Goal: Task Accomplishment & Management: Manage account settings

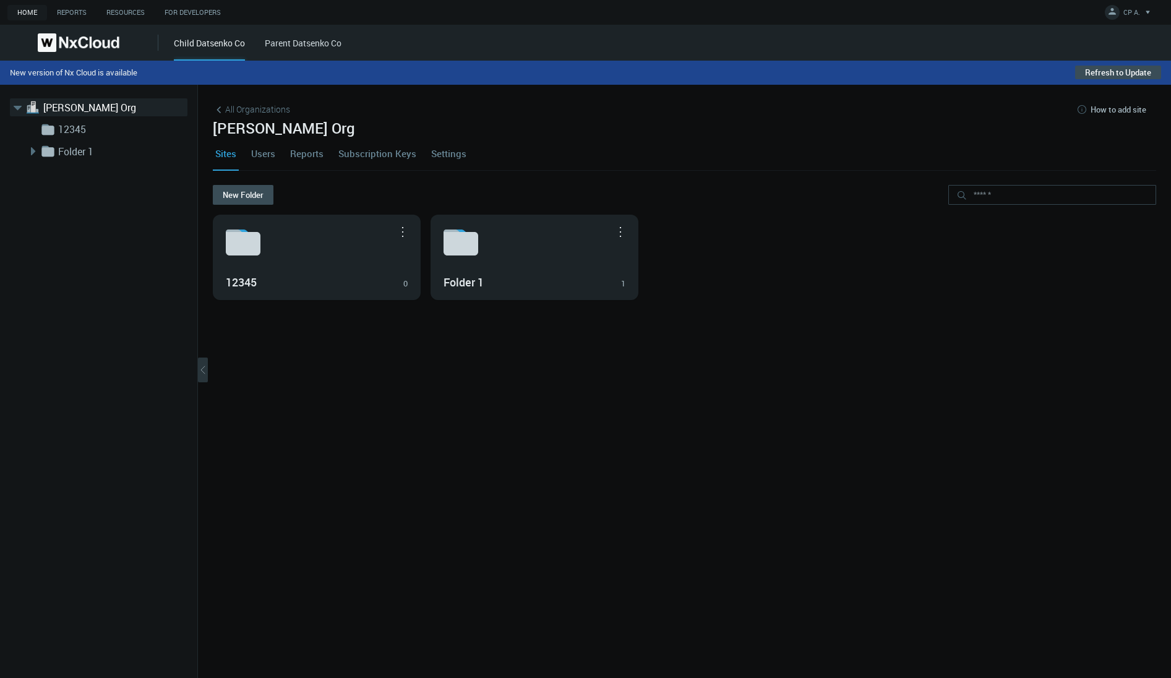
click at [458, 152] on link "Settings" at bounding box center [449, 153] width 40 height 33
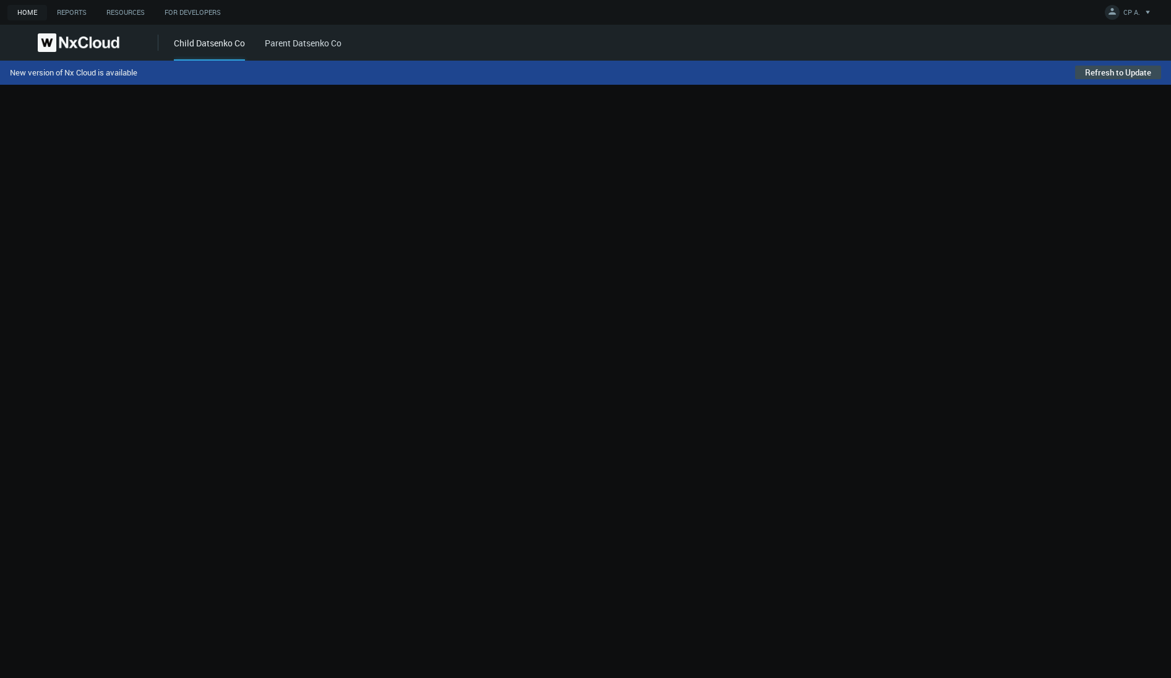
click at [450, 153] on div at bounding box center [585, 381] width 1171 height 593
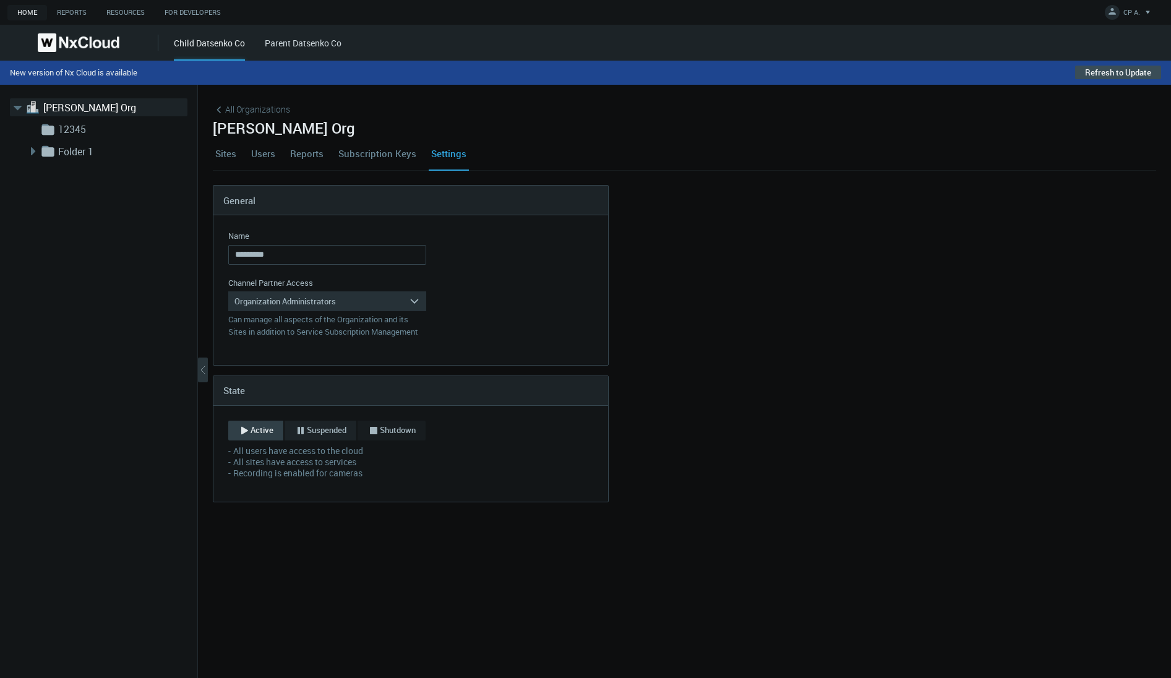
click at [322, 429] on span "Suspended" at bounding box center [327, 430] width 40 height 12
click at [248, 516] on div "Save" at bounding box center [253, 515] width 18 height 10
click at [241, 436] on icon "button" at bounding box center [244, 430] width 12 height 12
click at [248, 504] on div "Save" at bounding box center [253, 504] width 18 height 10
click at [264, 147] on link "Users" at bounding box center [263, 153] width 29 height 33
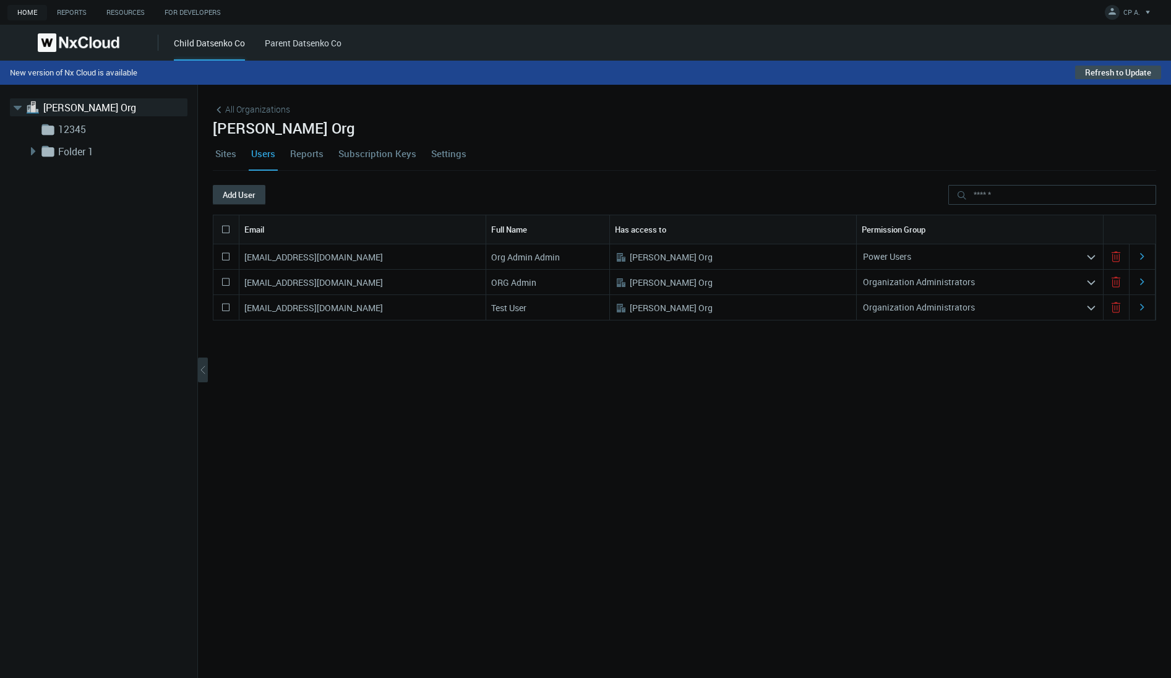
click at [237, 196] on button "Add User" at bounding box center [239, 195] width 53 height 20
click at [235, 194] on button "Add User" at bounding box center [239, 195] width 53 height 20
click at [234, 196] on button "Add User" at bounding box center [239, 195] width 53 height 20
click at [390, 177] on nx-tabs "Sites Users Reports Subscription Keys Settings" at bounding box center [685, 161] width 944 height 48
click at [243, 199] on button "Add User" at bounding box center [239, 195] width 53 height 20
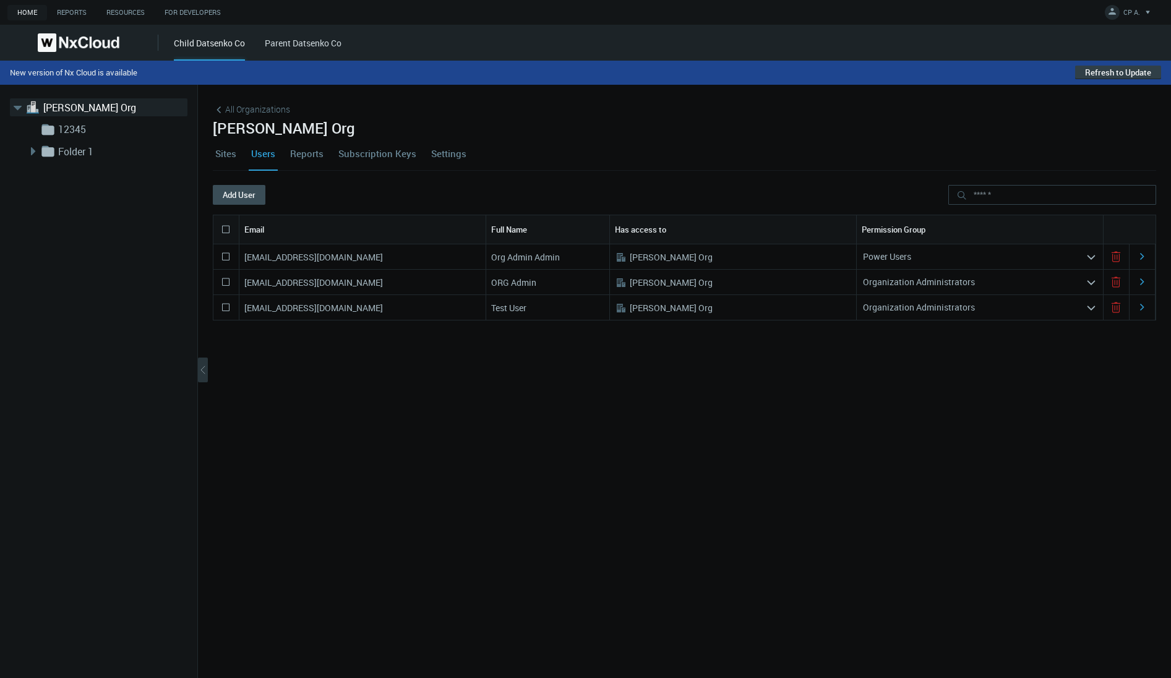
click at [1134, 71] on button "Refresh to Update" at bounding box center [1118, 73] width 86 height 14
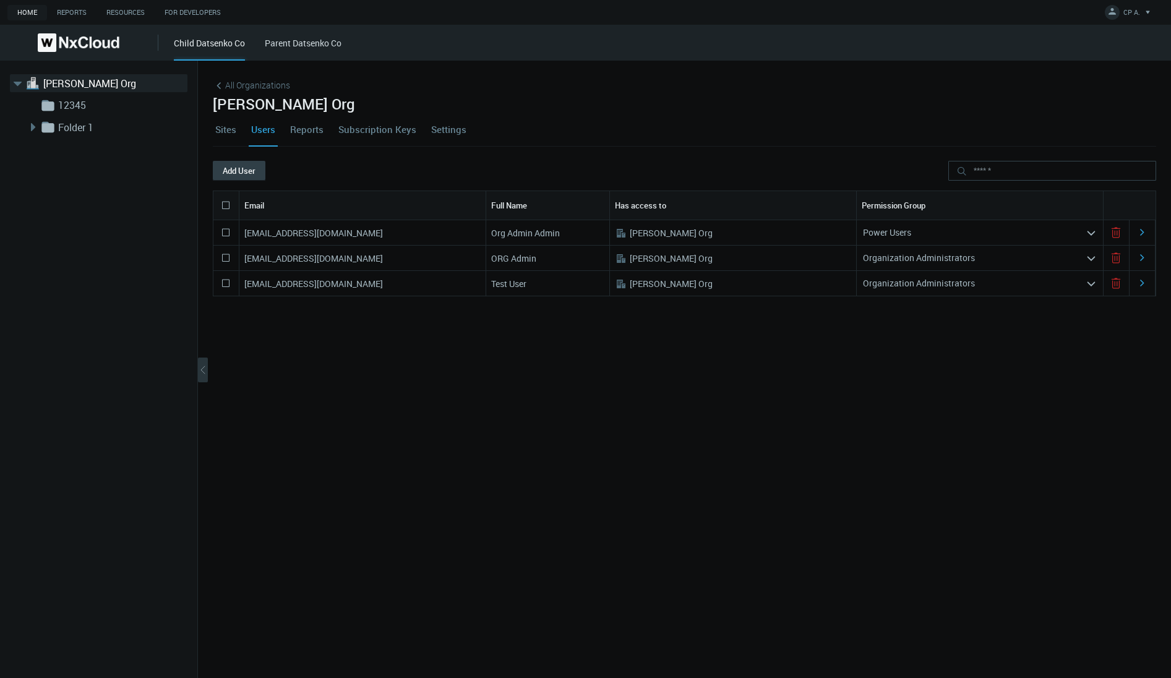
click at [235, 173] on button "Add User" at bounding box center [239, 171] width 53 height 20
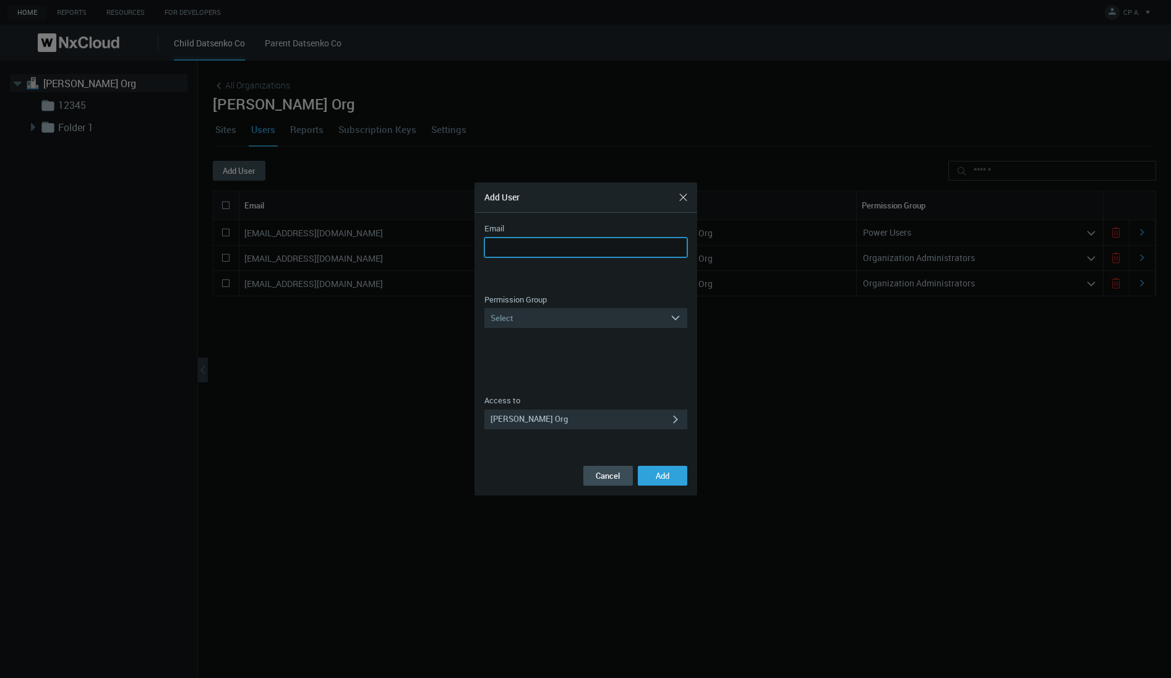
click at [545, 249] on input "Email" at bounding box center [585, 248] width 203 height 20
type input "**********"
click at [547, 306] on label "Permission Group" at bounding box center [515, 300] width 62 height 12
click at [545, 319] on div "Select" at bounding box center [577, 318] width 186 height 20
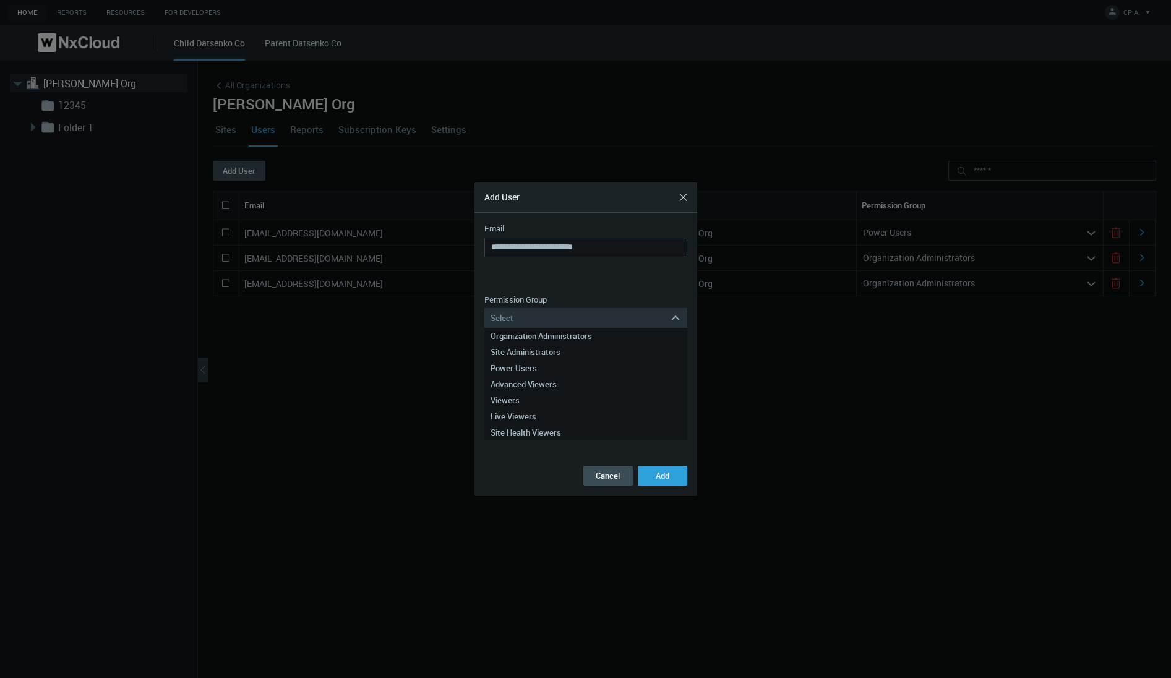
drag, startPoint x: 543, startPoint y: 333, endPoint x: 548, endPoint y: 359, distance: 27.0
click at [543, 333] on div "Organization Administrators" at bounding box center [586, 336] width 191 height 16
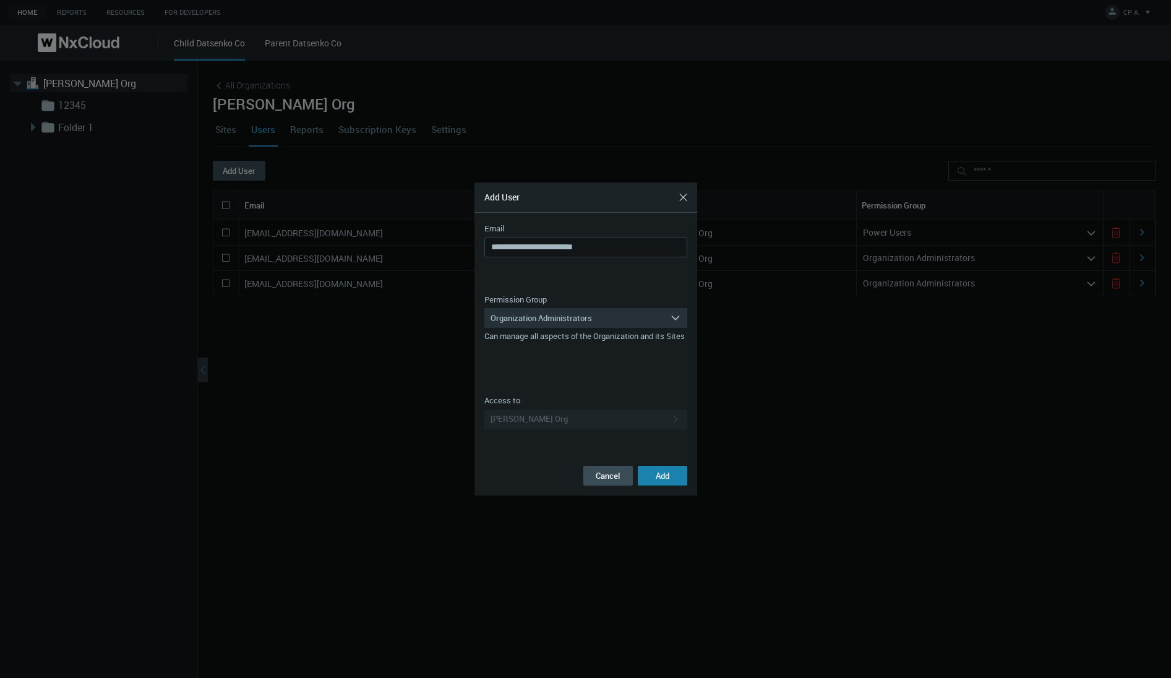
click at [671, 481] on button "Add" at bounding box center [663, 476] width 50 height 20
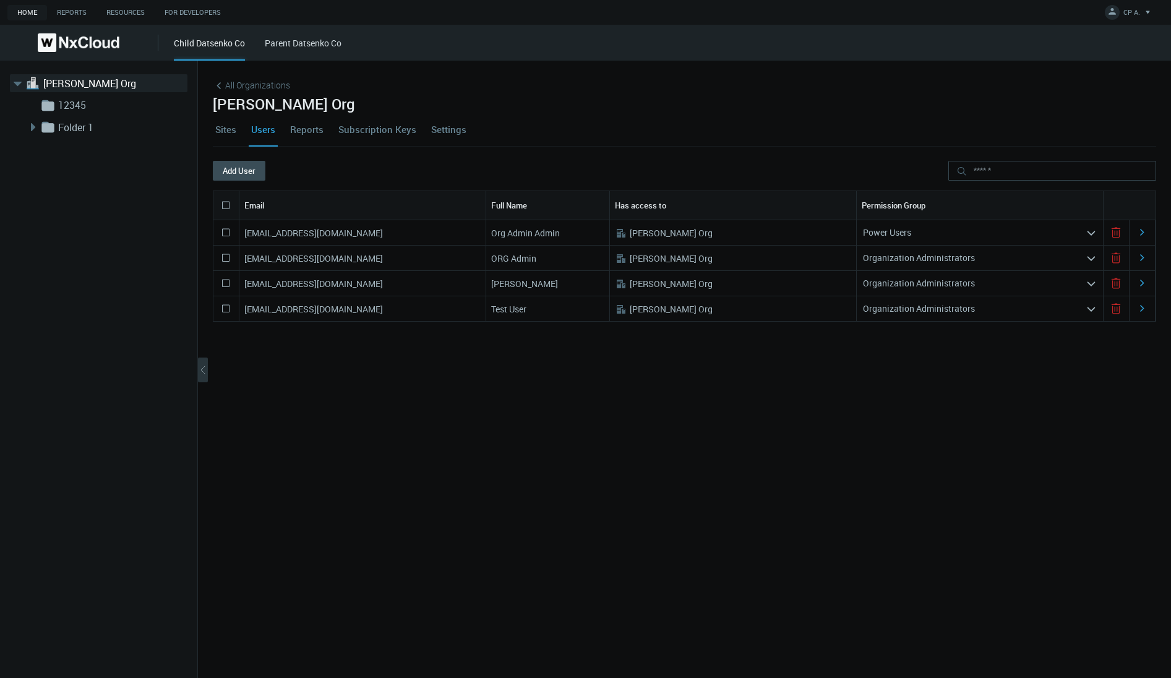
click at [452, 132] on link "Settings" at bounding box center [449, 129] width 40 height 33
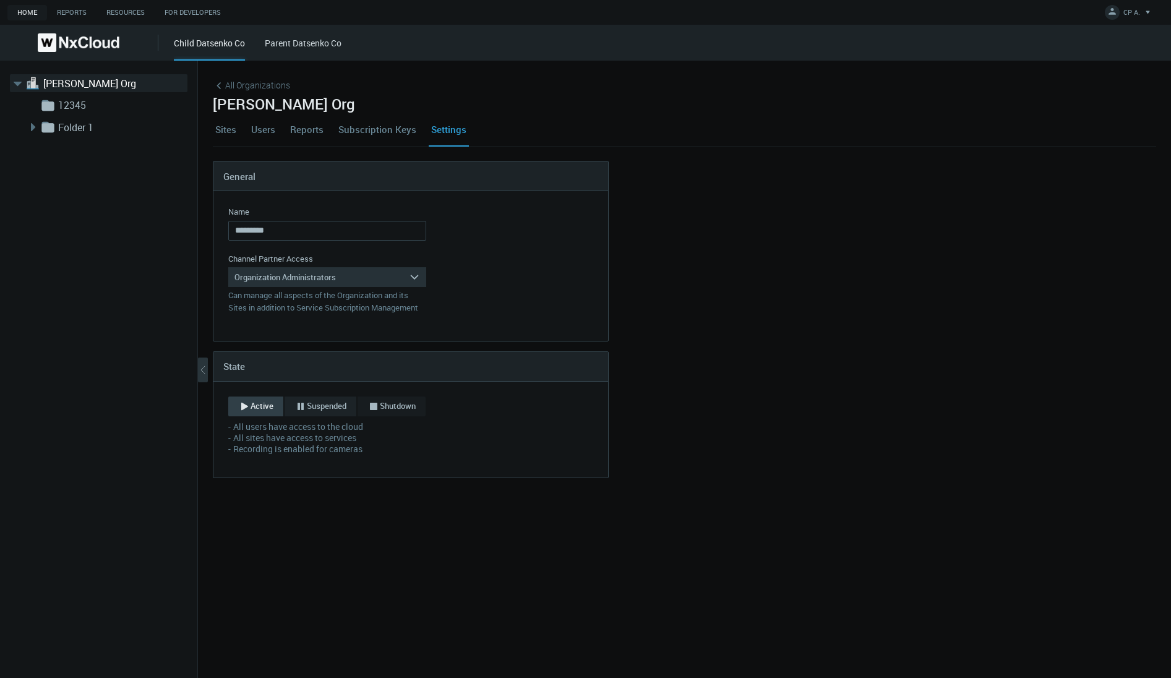
click at [324, 408] on span "Suspended" at bounding box center [327, 406] width 40 height 12
click at [262, 497] on button "Save" at bounding box center [253, 491] width 50 height 20
click at [242, 86] on span "All Organizations" at bounding box center [257, 85] width 65 height 13
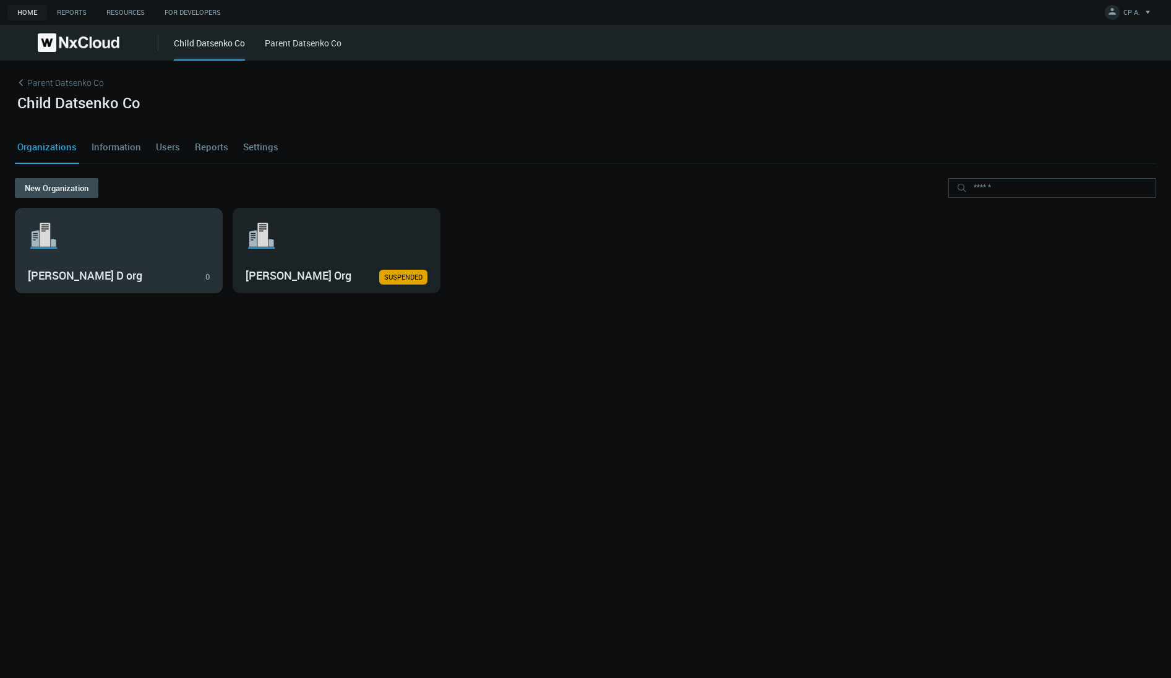
click at [135, 277] on h3 "[PERSON_NAME] D org" at bounding box center [110, 276] width 164 height 14
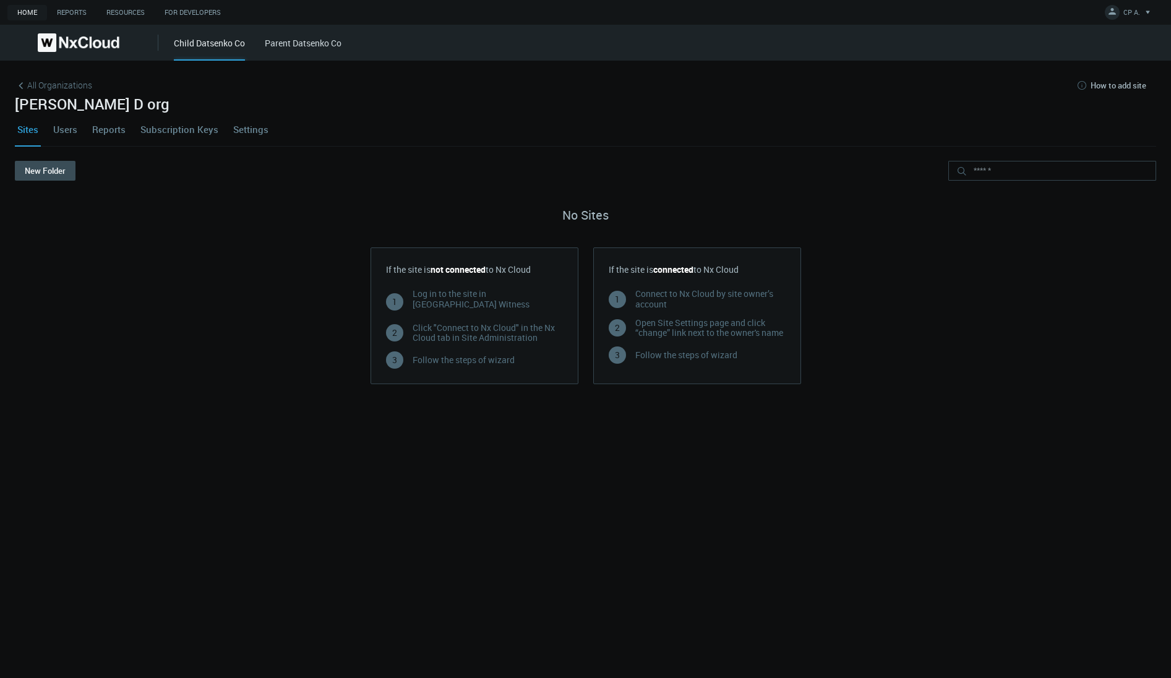
click at [67, 129] on link "Users" at bounding box center [65, 129] width 29 height 33
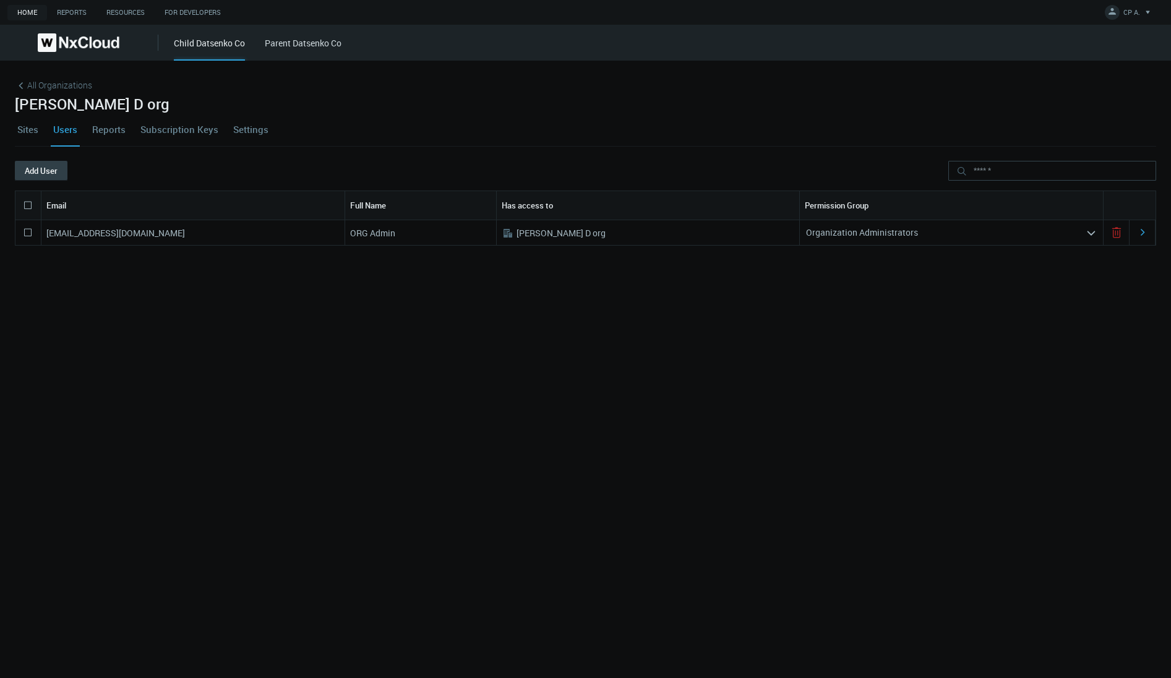
click at [40, 164] on button "Add User" at bounding box center [41, 171] width 53 height 20
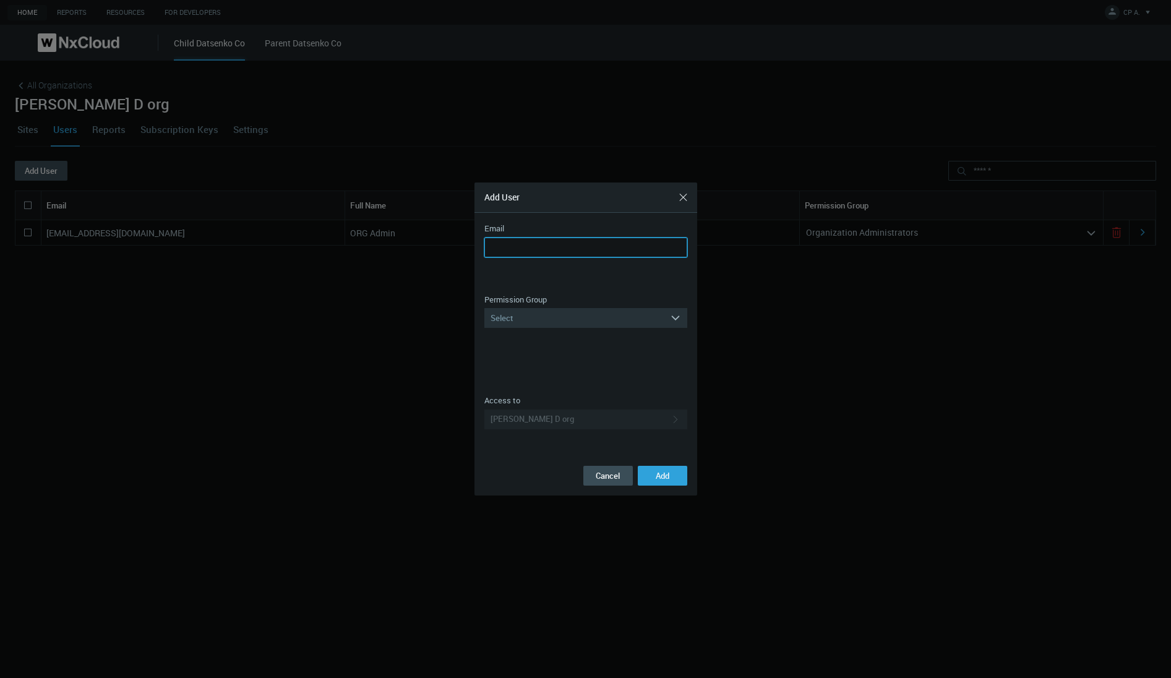
click at [569, 247] on input "Email" at bounding box center [585, 248] width 203 height 20
type input "**********"
click at [572, 316] on div "Select" at bounding box center [577, 318] width 186 height 20
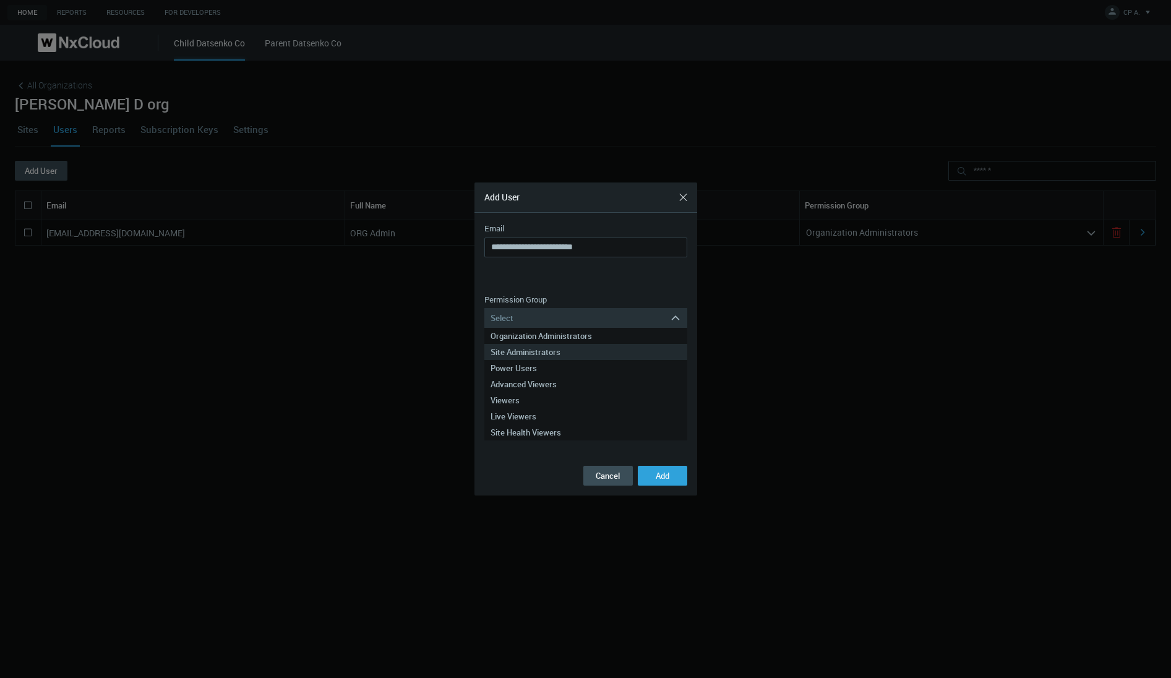
click at [547, 356] on div "Site Administrators" at bounding box center [586, 352] width 191 height 16
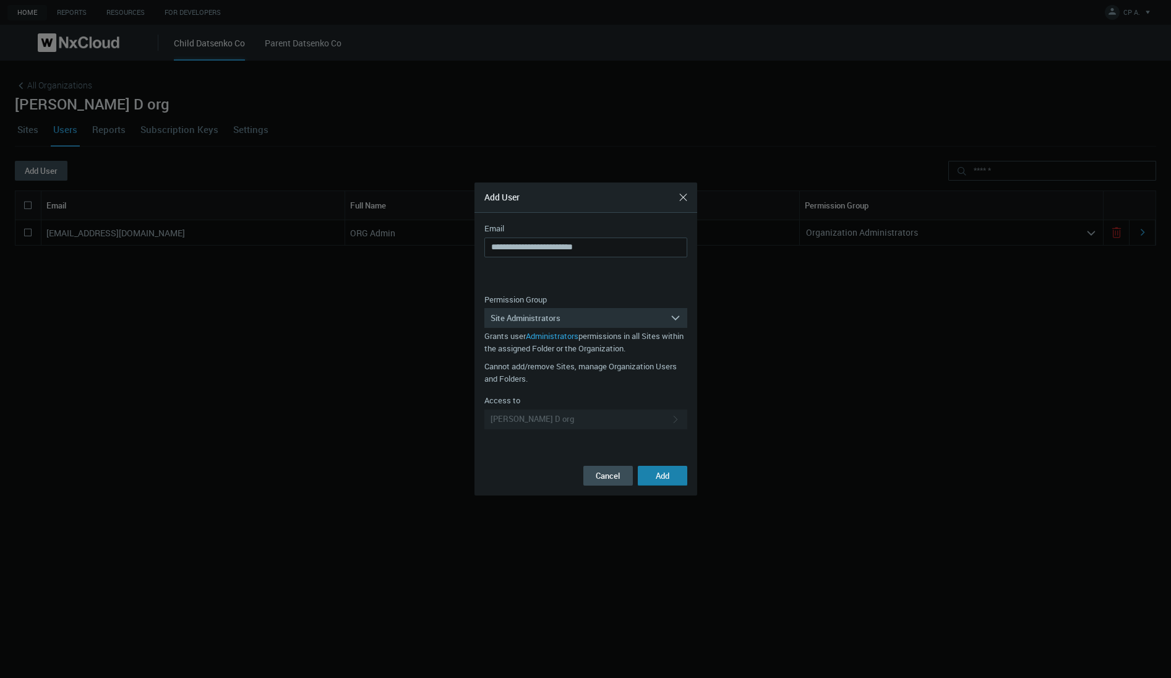
click at [673, 482] on button "Add" at bounding box center [663, 476] width 50 height 20
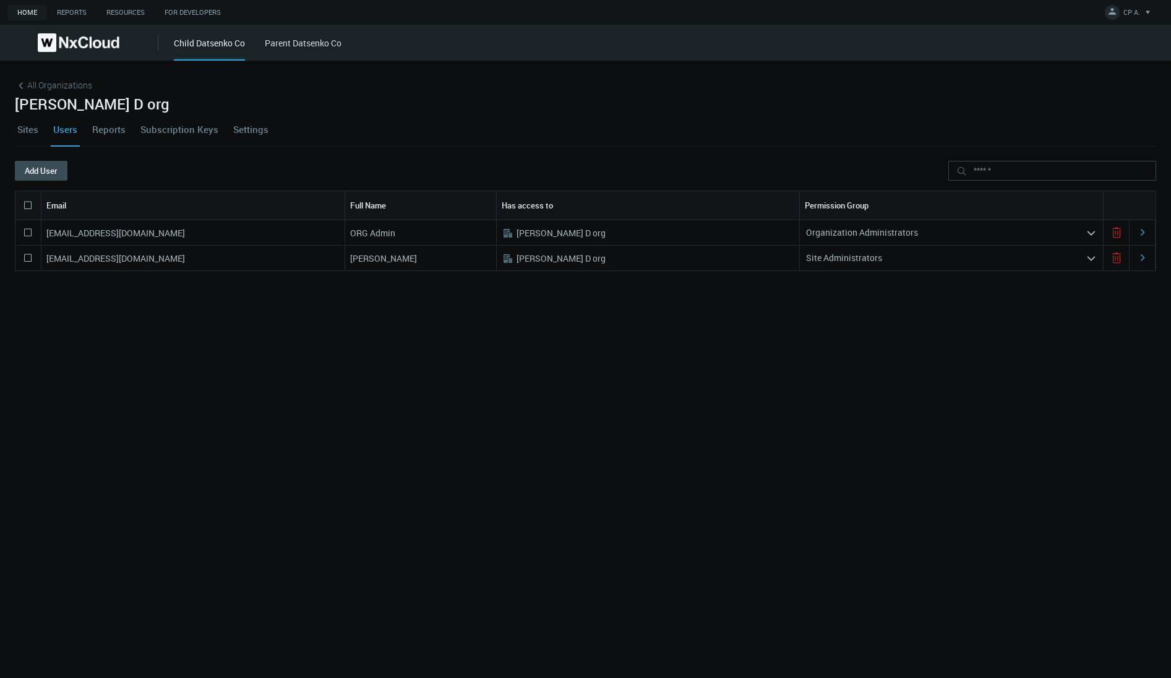
click at [294, 48] on link "Parent Datsenko Co" at bounding box center [303, 43] width 77 height 12
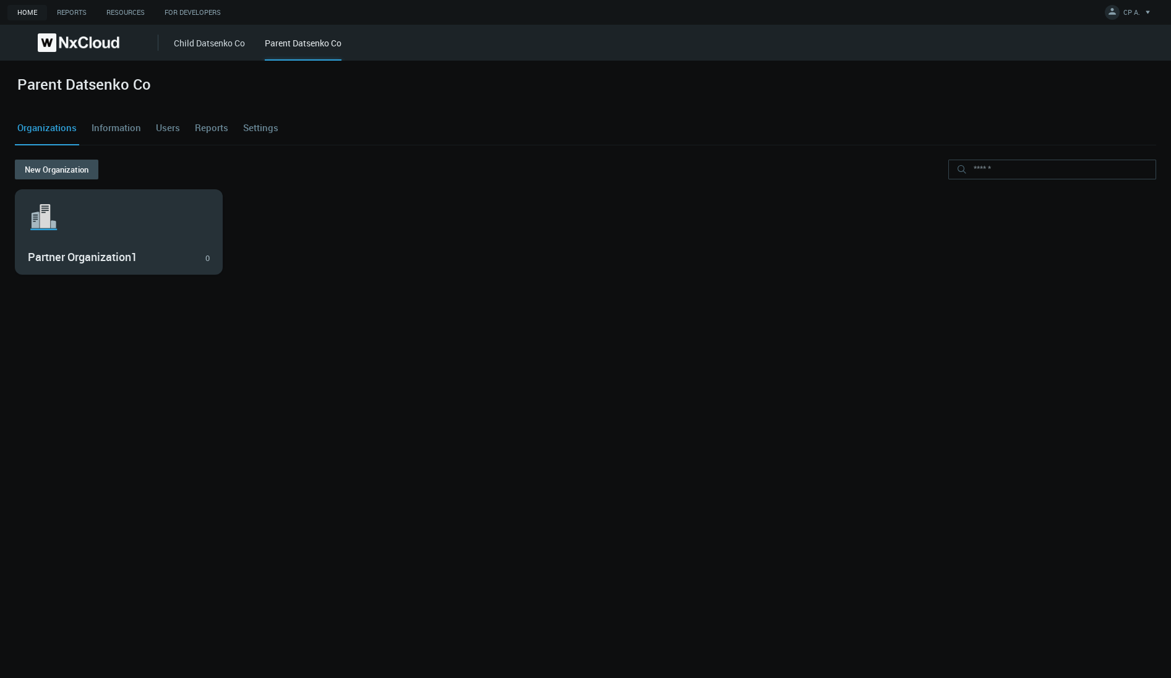
click at [153, 223] on svg-icon ".st1{fill:var(--svg-placeholder-elm2-color);} .st2{fill:var(--brand-core);} .st…" at bounding box center [119, 217] width 182 height 40
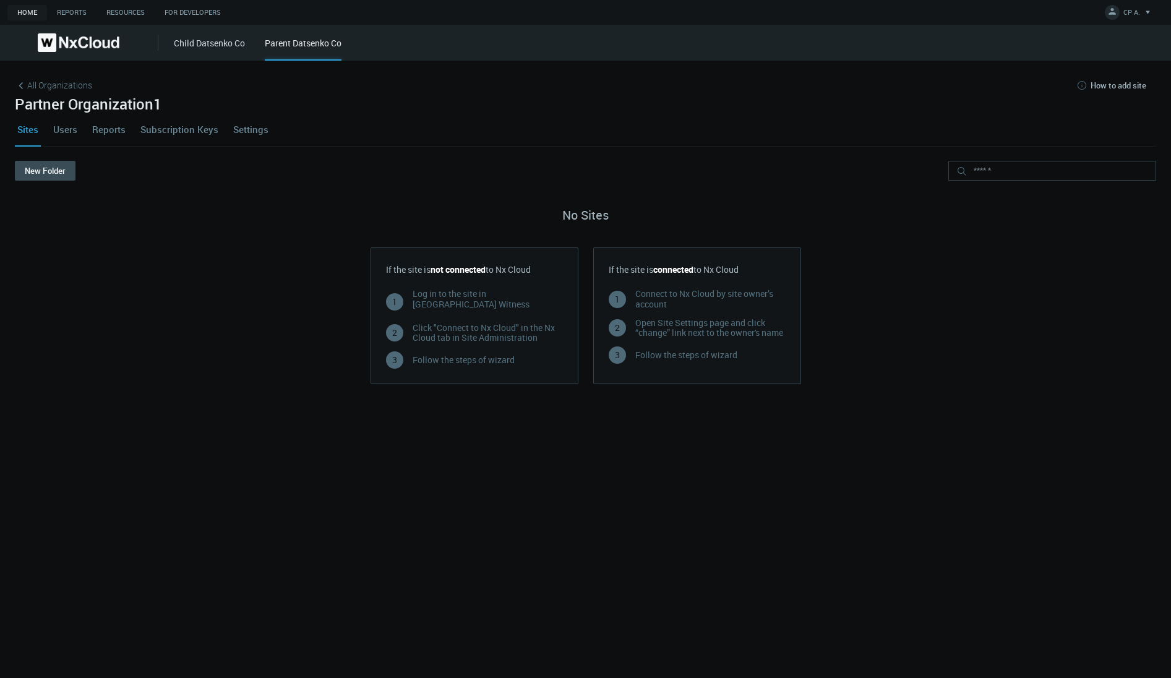
click at [66, 133] on link "Users" at bounding box center [65, 129] width 29 height 33
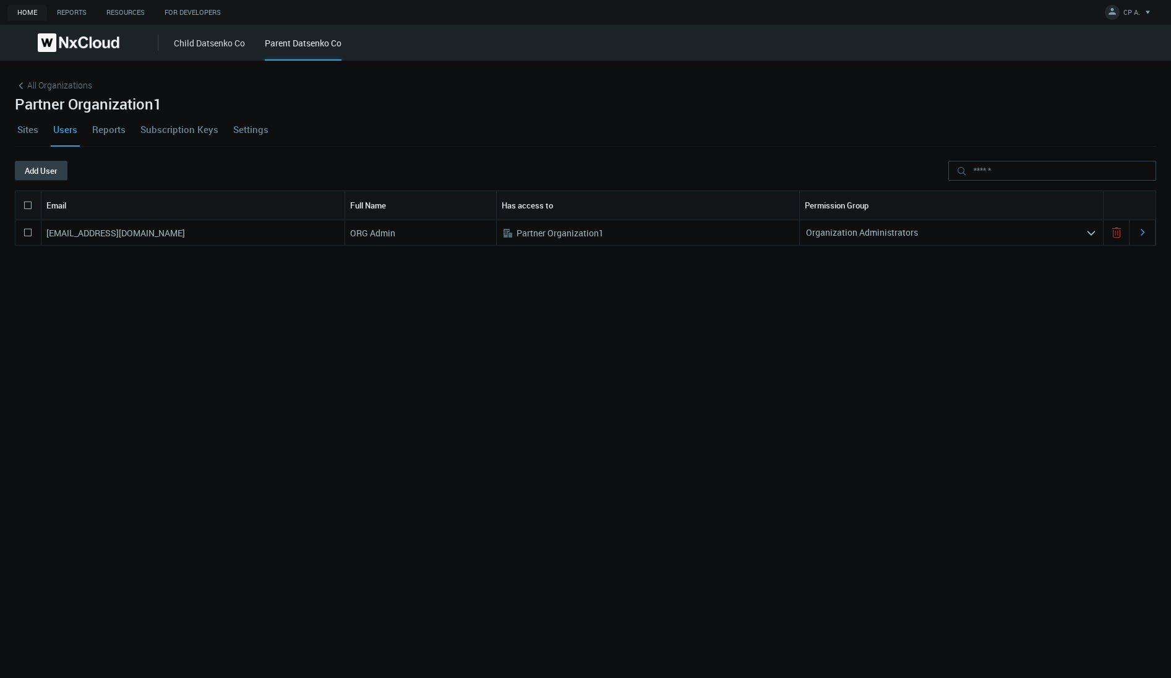
click at [53, 173] on button "Add User" at bounding box center [41, 171] width 53 height 20
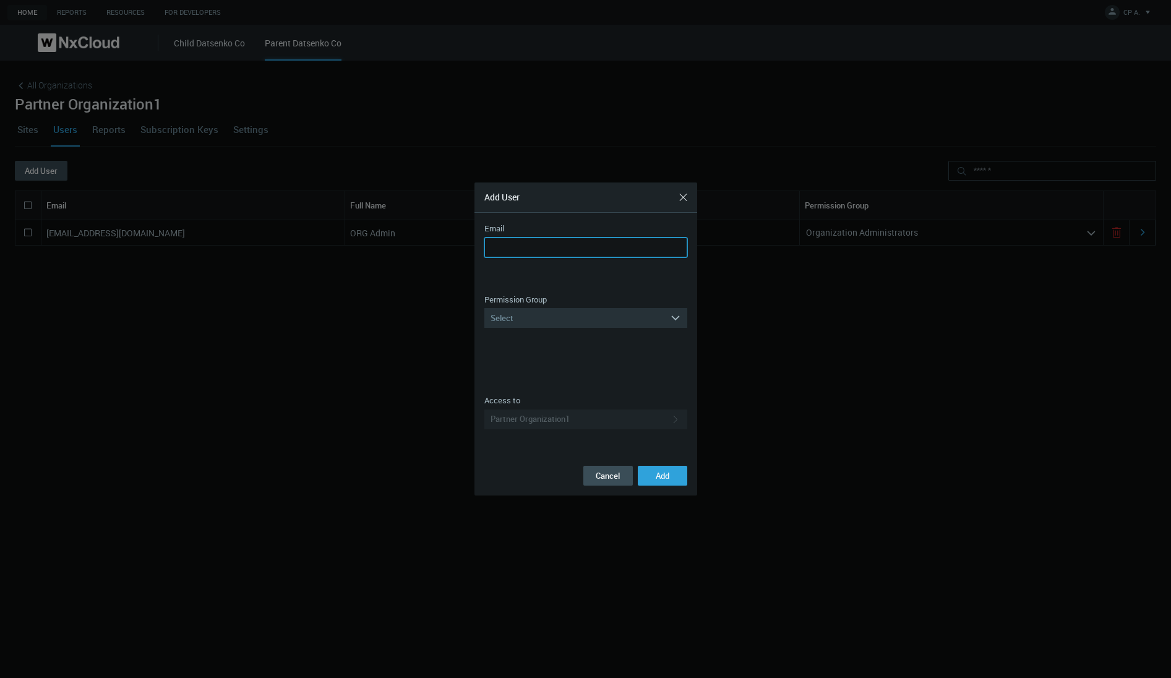
click at [573, 245] on input "Email" at bounding box center [585, 248] width 203 height 20
type input "**********"
click at [563, 322] on div "Select" at bounding box center [577, 318] width 186 height 20
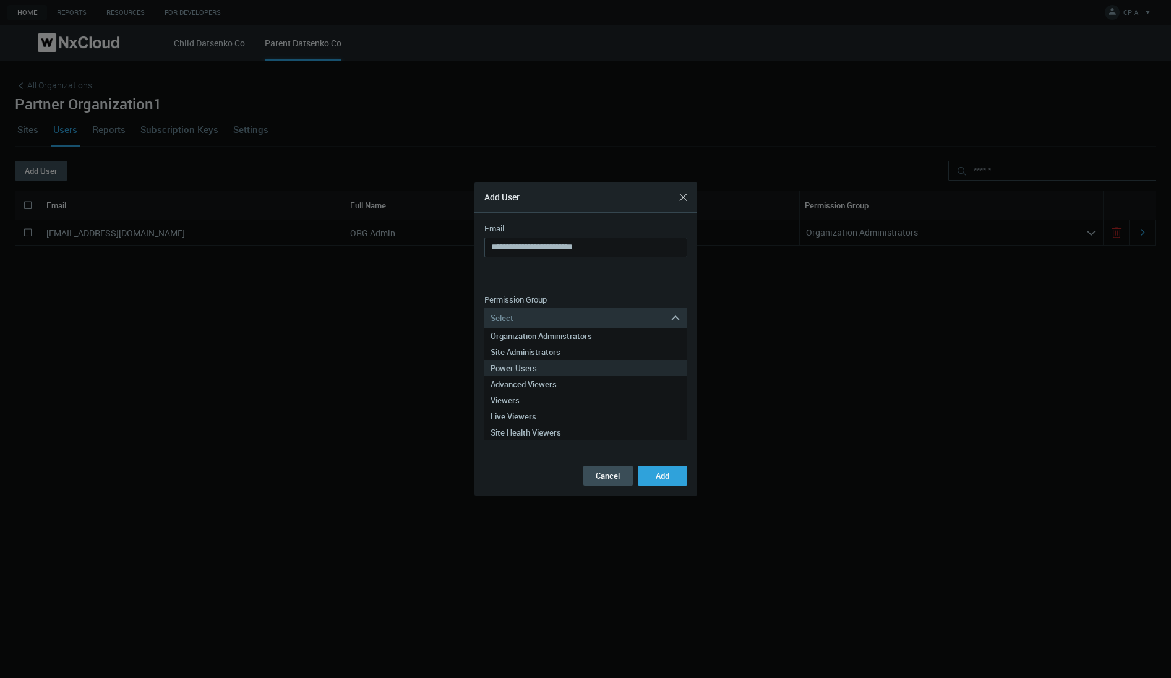
click at [541, 363] on div "Power Users" at bounding box center [586, 368] width 191 height 16
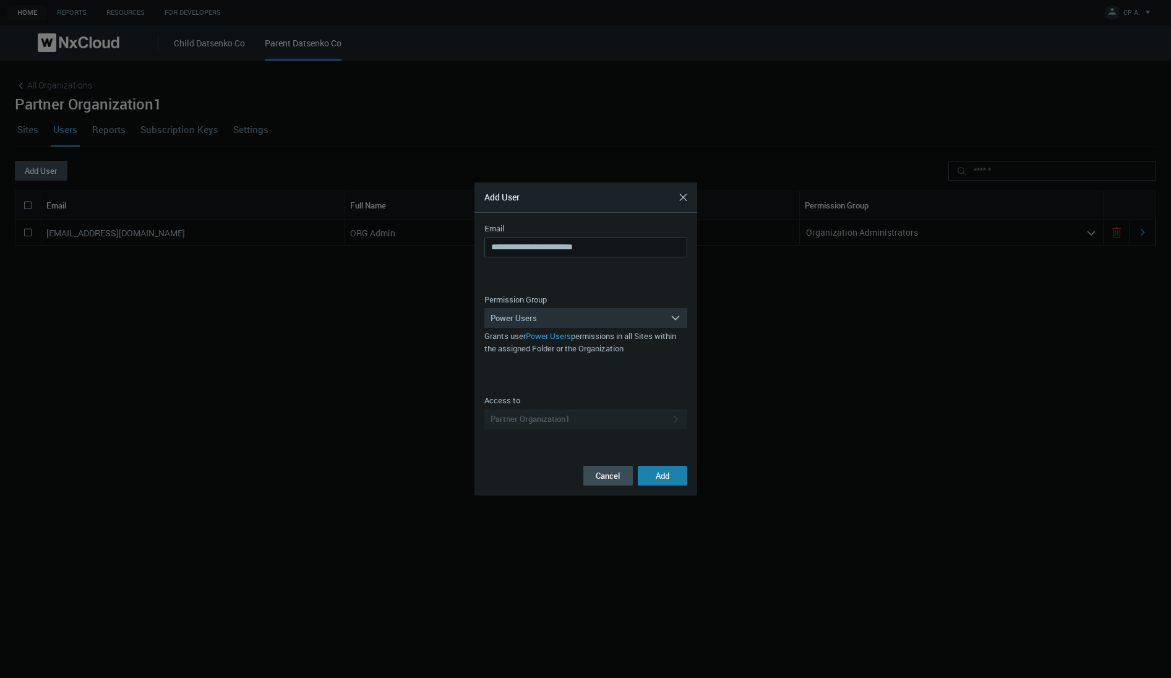
click at [668, 475] on span "Add" at bounding box center [663, 475] width 14 height 11
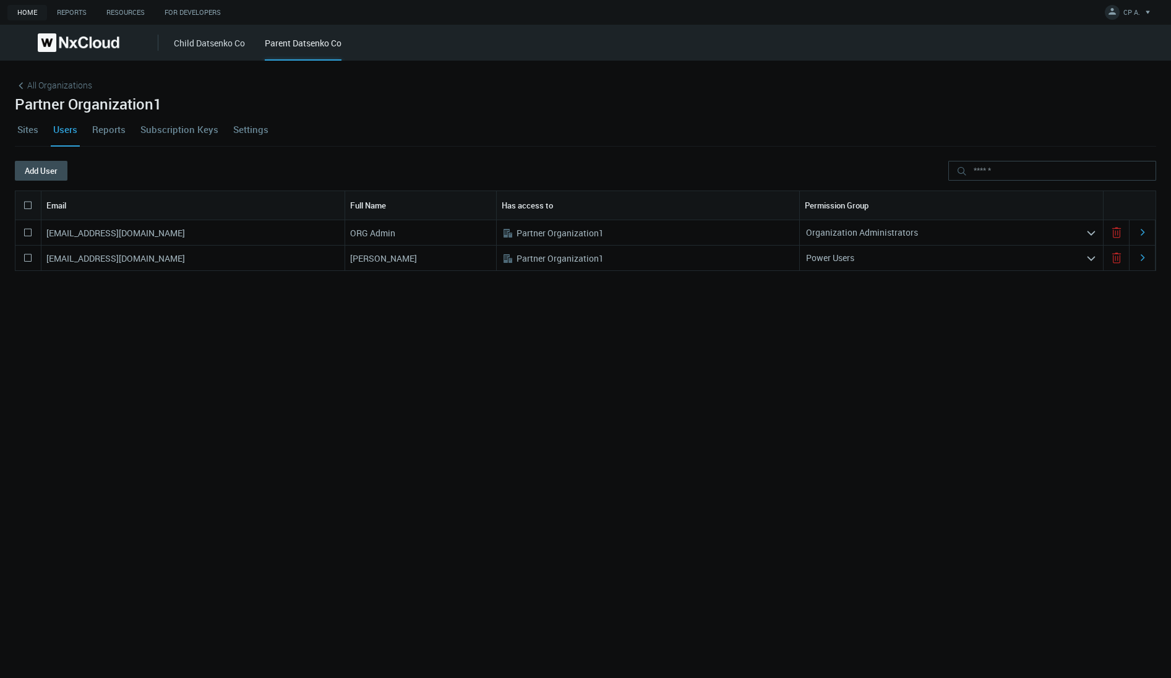
click at [1086, 262] on icon "arrow_expand" at bounding box center [1091, 258] width 11 height 11
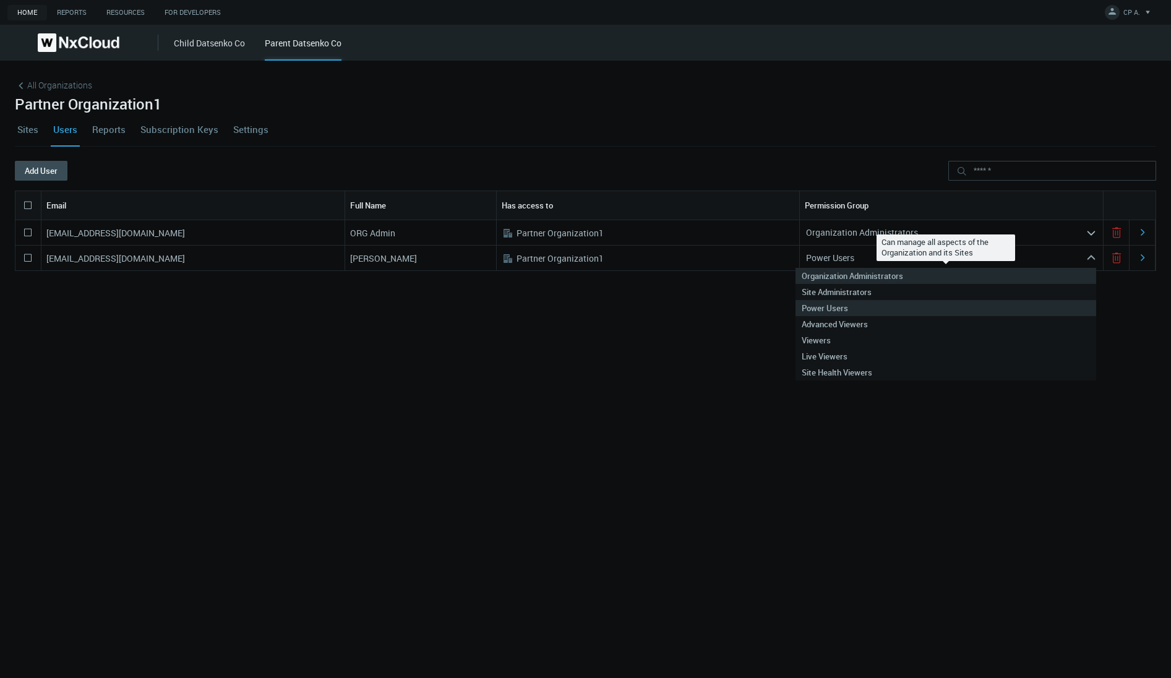
click at [868, 272] on nx-search-highlight "Organization Administrators" at bounding box center [852, 275] width 101 height 11
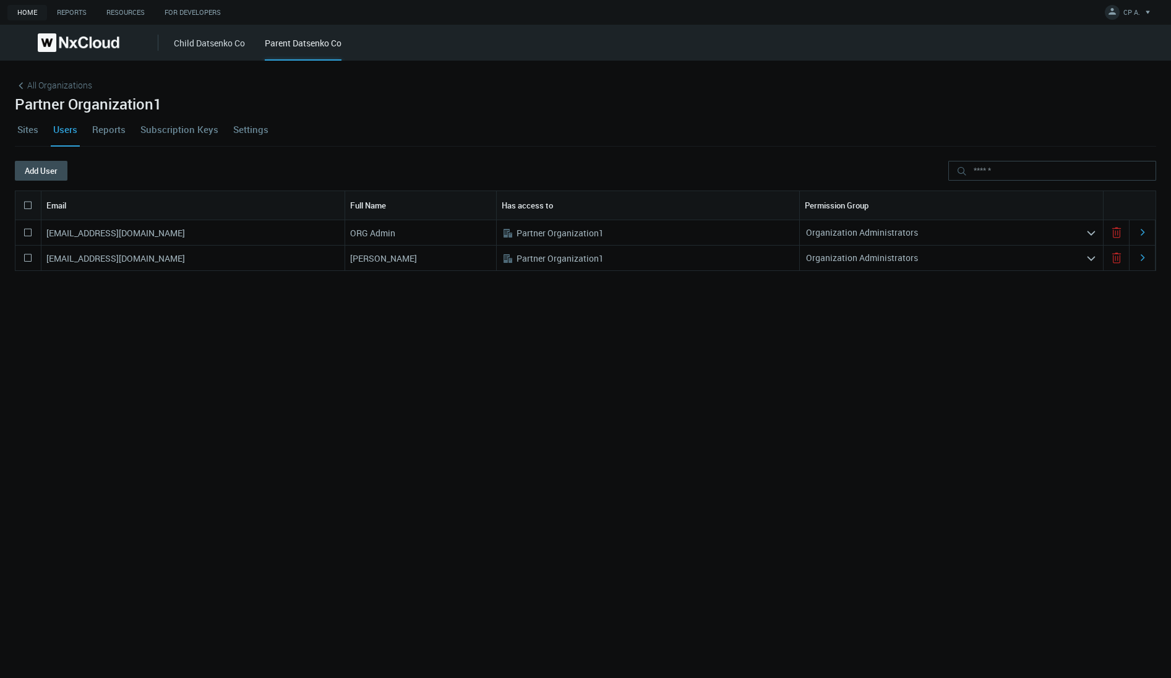
click at [192, 35] on div "Child Datsenko Co Parent Datsenko Co" at bounding box center [672, 43] width 997 height 36
click at [189, 45] on link "Child Datsenko Co" at bounding box center [209, 43] width 71 height 12
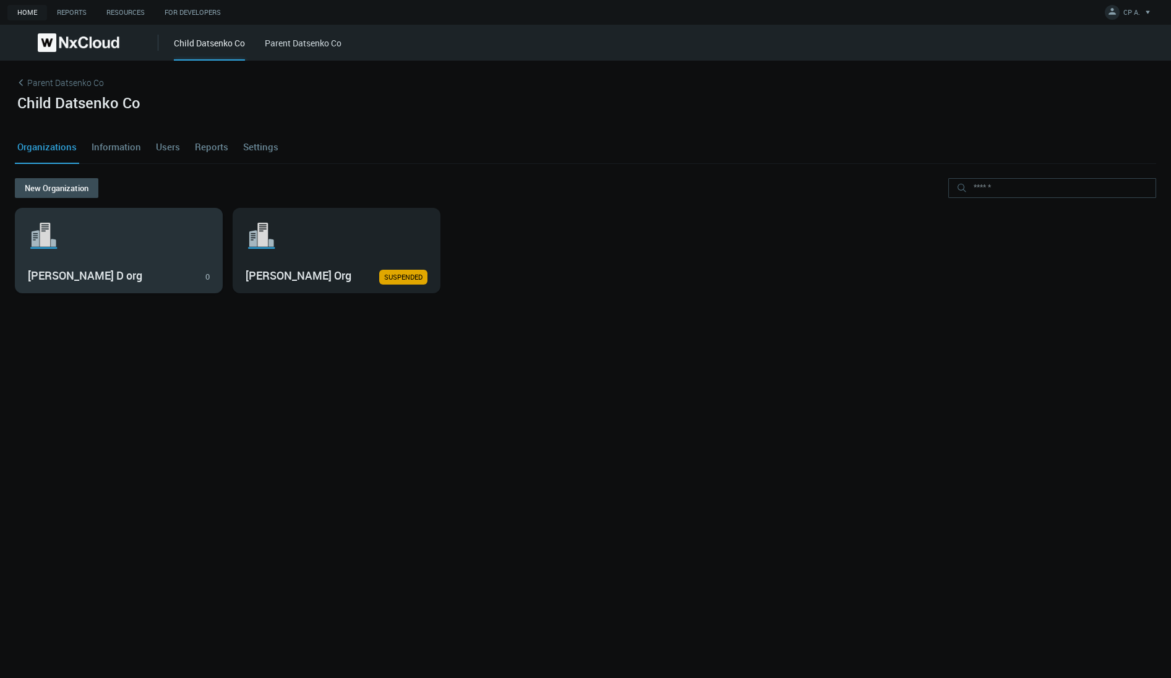
click at [79, 232] on svg-icon ".st1{fill:var(--svg-placeholder-elm2-color);} .st2{fill:var(--brand-core);} .st…" at bounding box center [119, 236] width 182 height 40
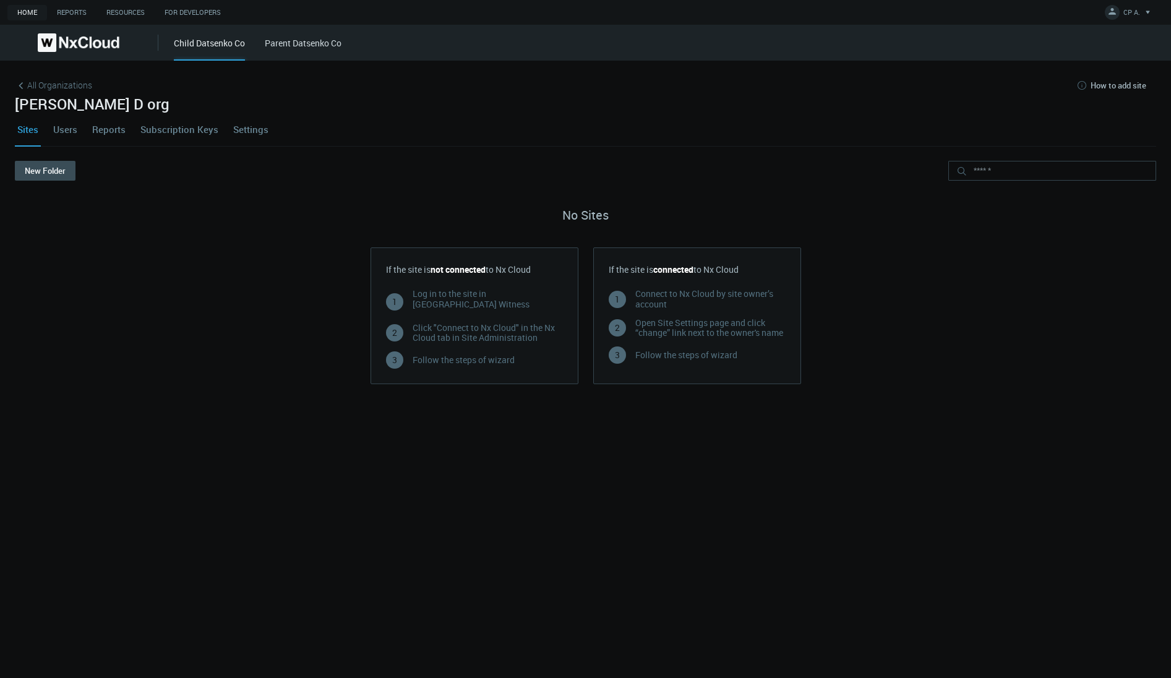
click at [64, 126] on link "Users" at bounding box center [65, 129] width 29 height 33
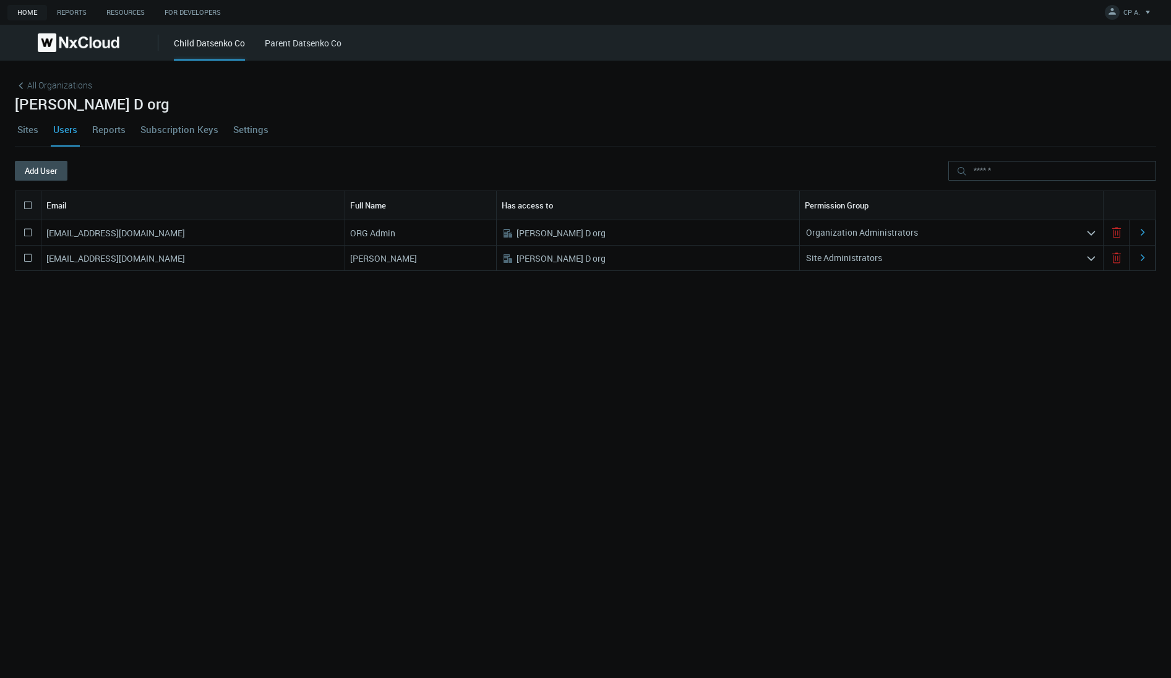
click at [938, 254] on div "Site Administrators" at bounding box center [943, 258] width 286 height 20
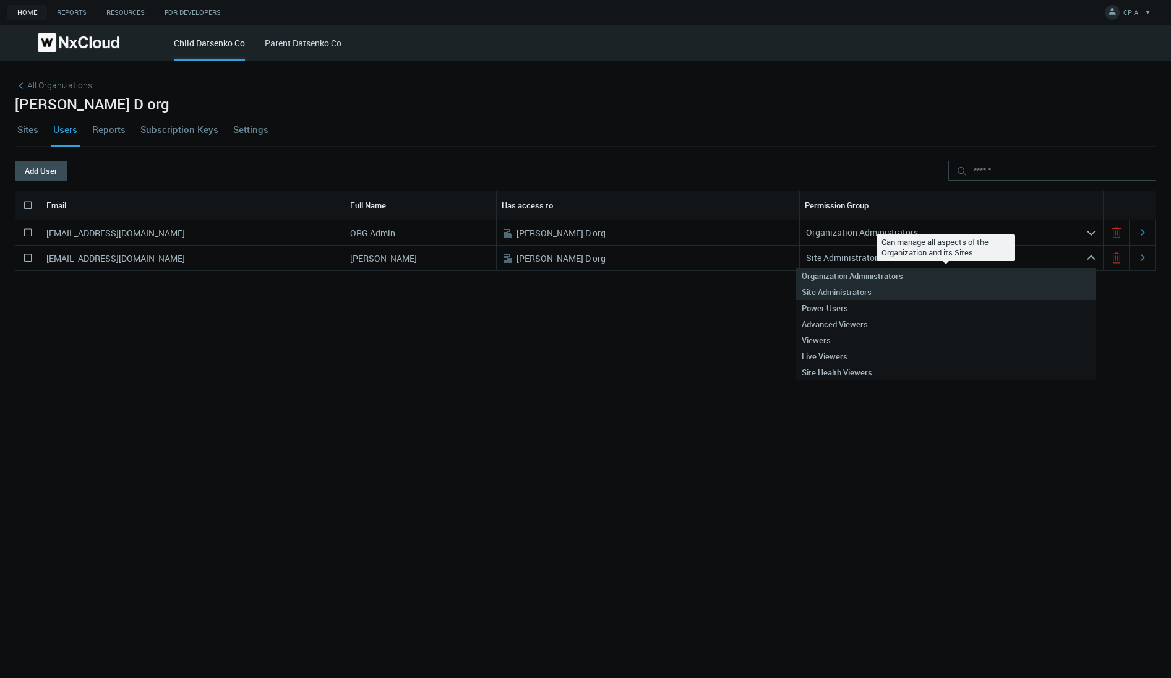
click at [864, 275] on nx-search-highlight "Organization Administrators" at bounding box center [852, 275] width 101 height 11
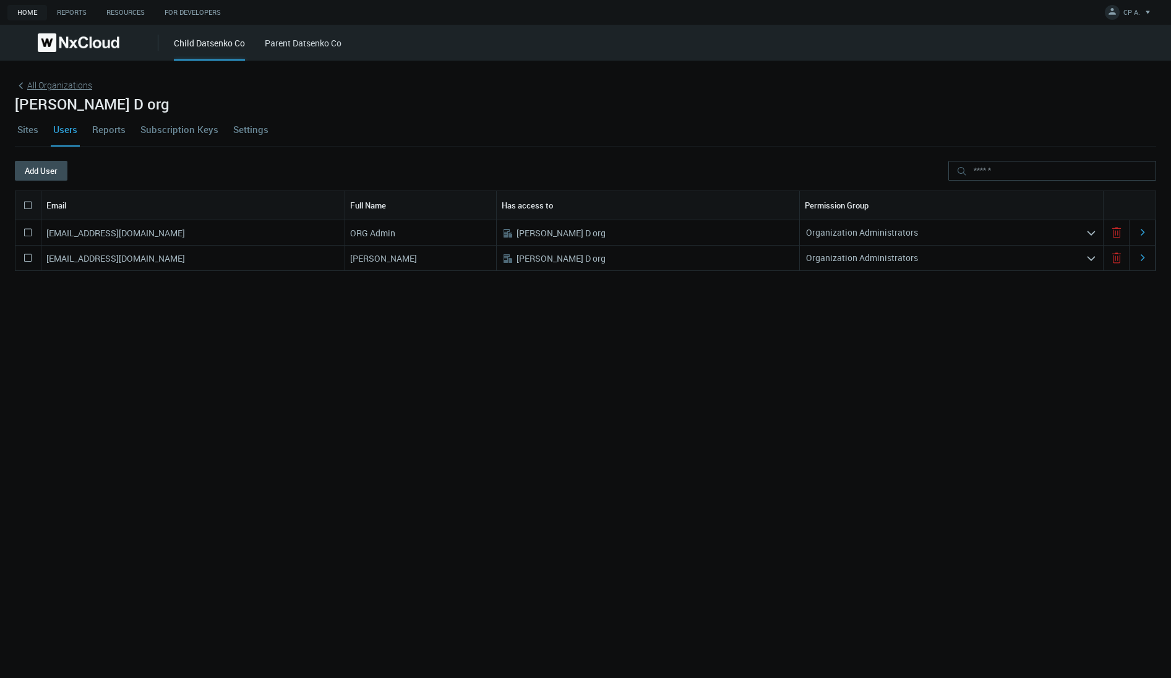
click at [48, 88] on span "All Organizations" at bounding box center [59, 85] width 65 height 13
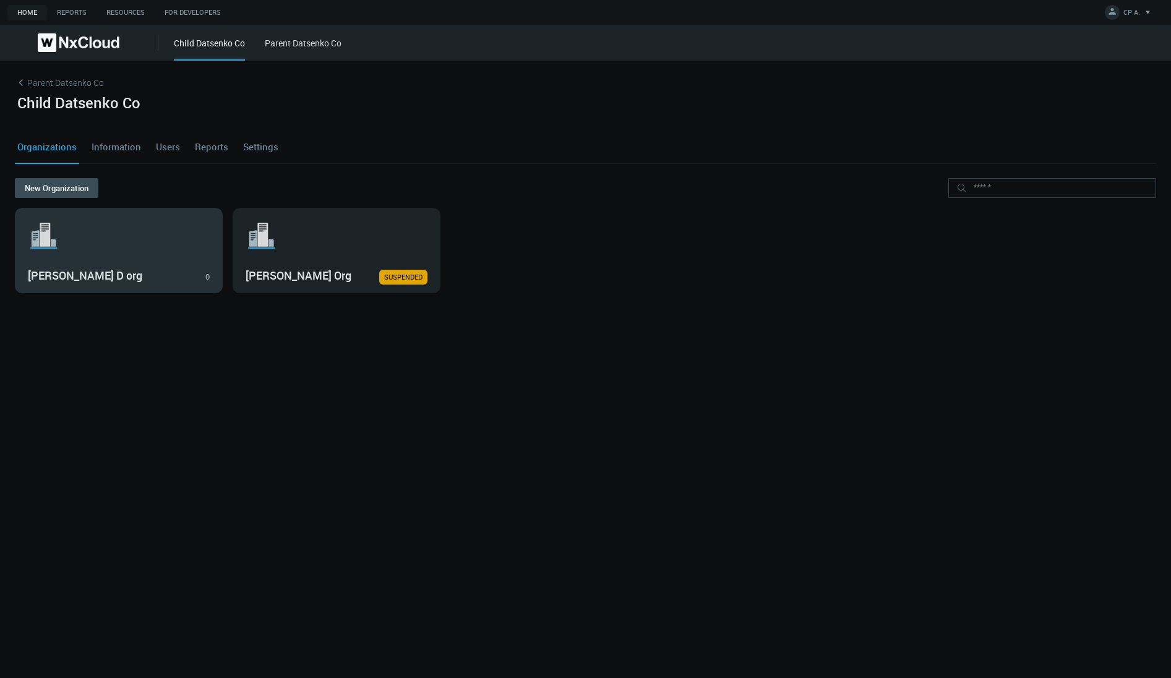
click at [111, 269] on h3 "[PERSON_NAME] D org" at bounding box center [110, 276] width 164 height 14
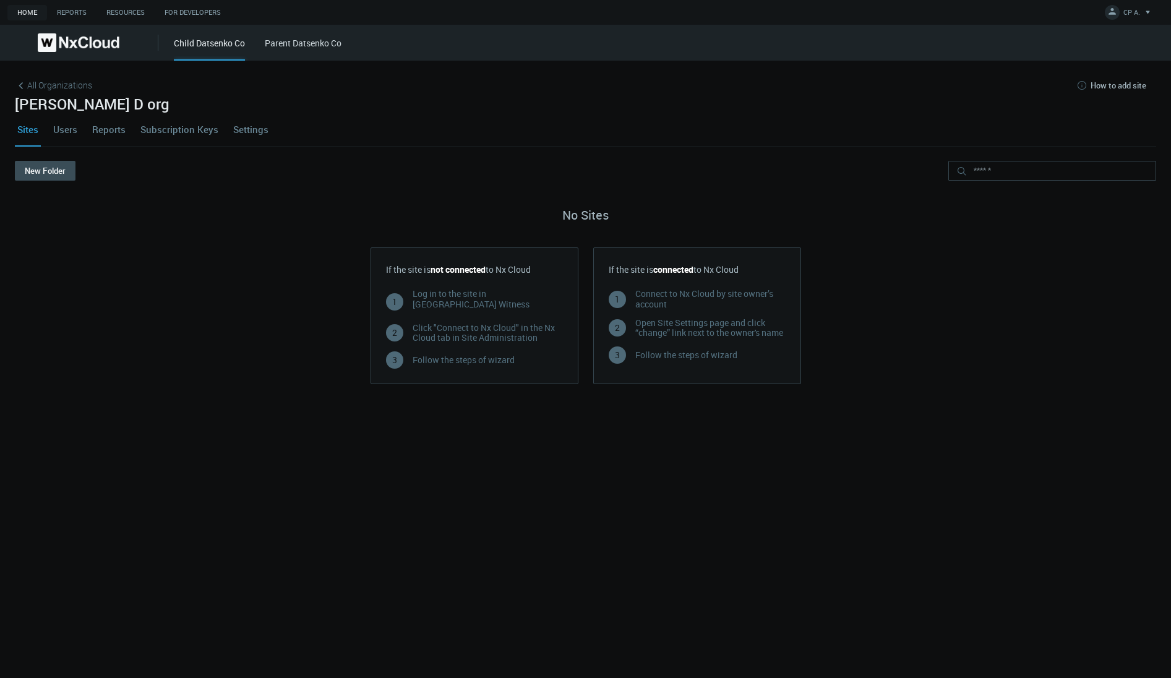
click at [253, 128] on link "Settings" at bounding box center [251, 129] width 40 height 33
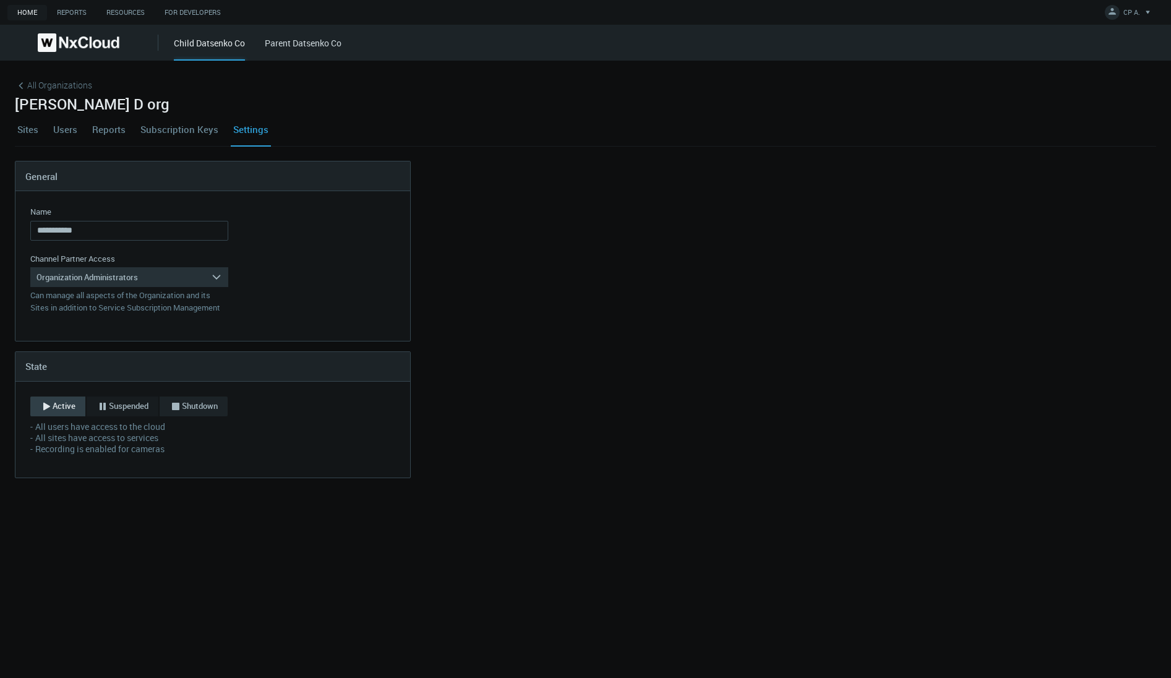
click at [196, 408] on span "Shutdown" at bounding box center [200, 406] width 36 height 12
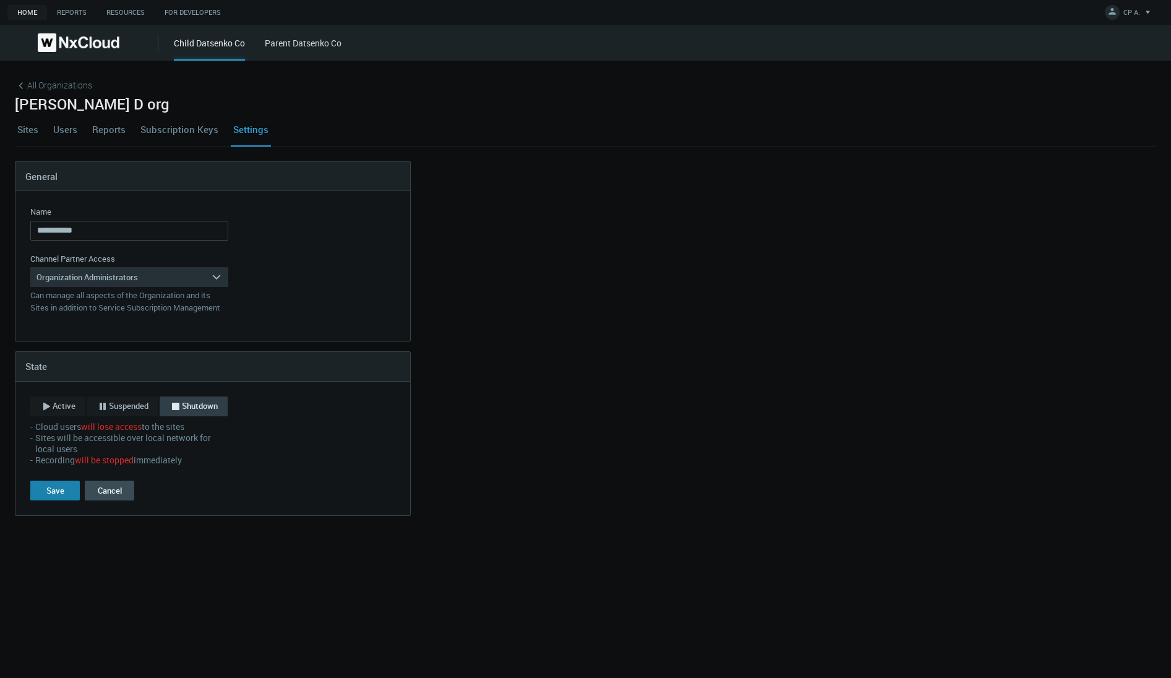
click at [56, 489] on div "Save" at bounding box center [55, 491] width 18 height 10
click at [48, 83] on span "All Organizations" at bounding box center [59, 85] width 65 height 13
